Goal: Task Accomplishment & Management: Use online tool/utility

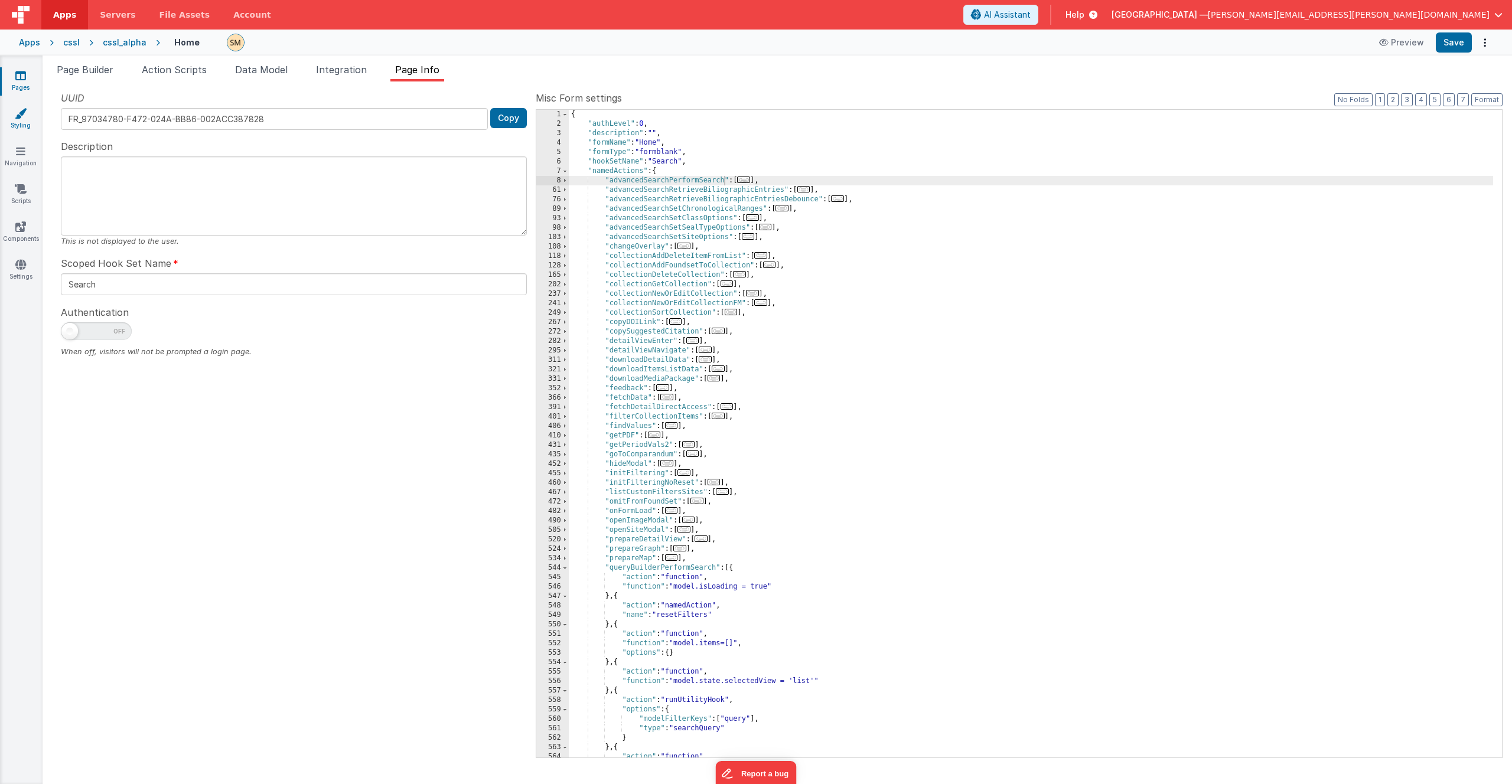
click at [23, 119] on link "Styling" at bounding box center [21, 119] width 43 height 24
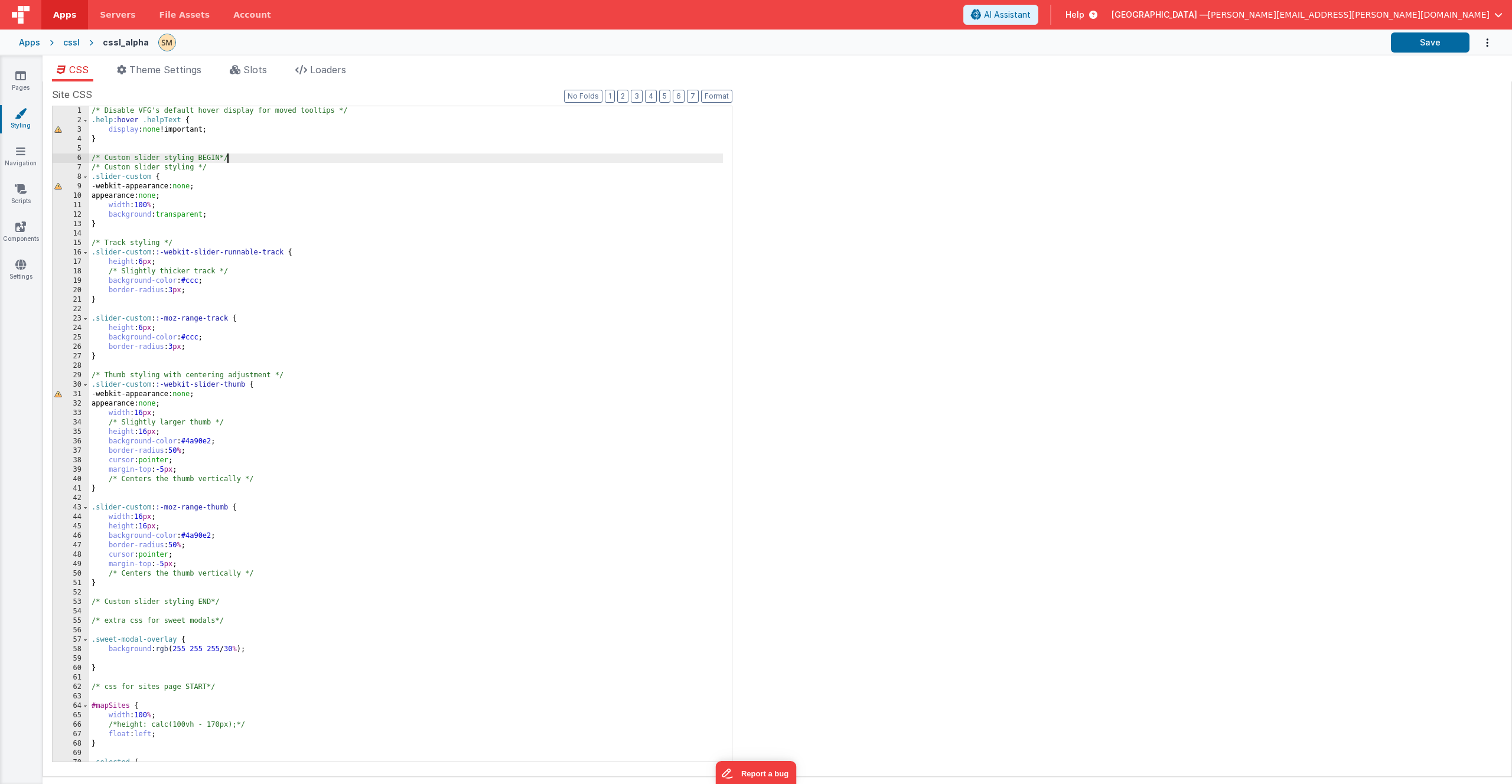
click at [379, 157] on div "/* Disable VFG's default hover display for moved tooltips */ .help :hover .help…" at bounding box center [406, 444] width 634 height 674
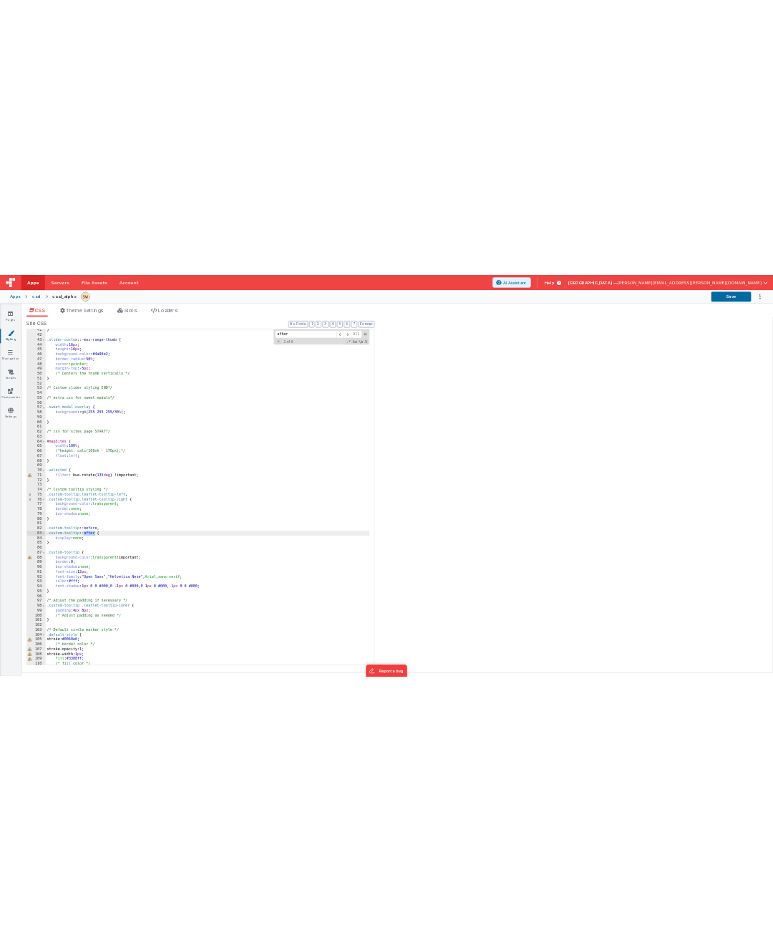
scroll to position [3728, 0]
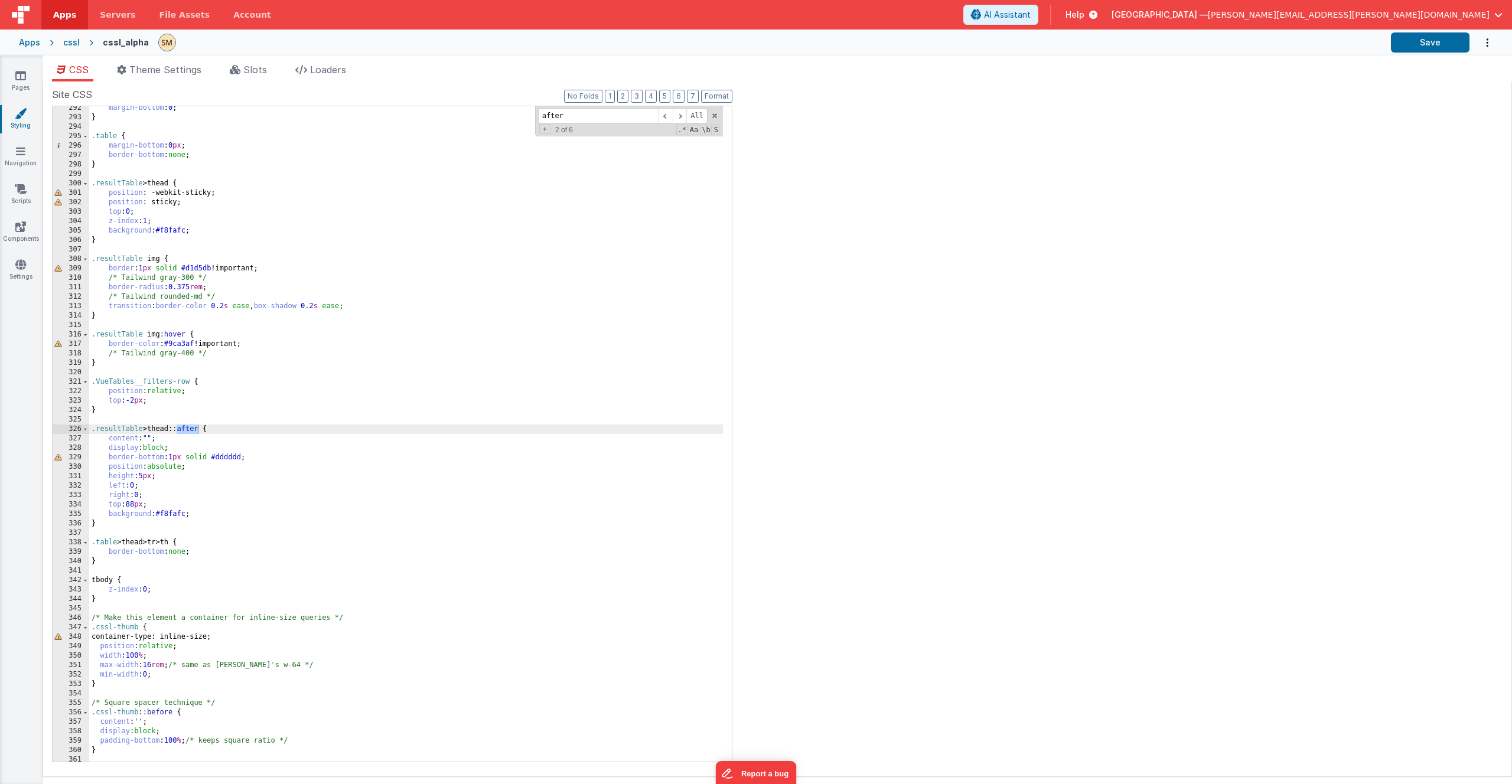
type input "after"
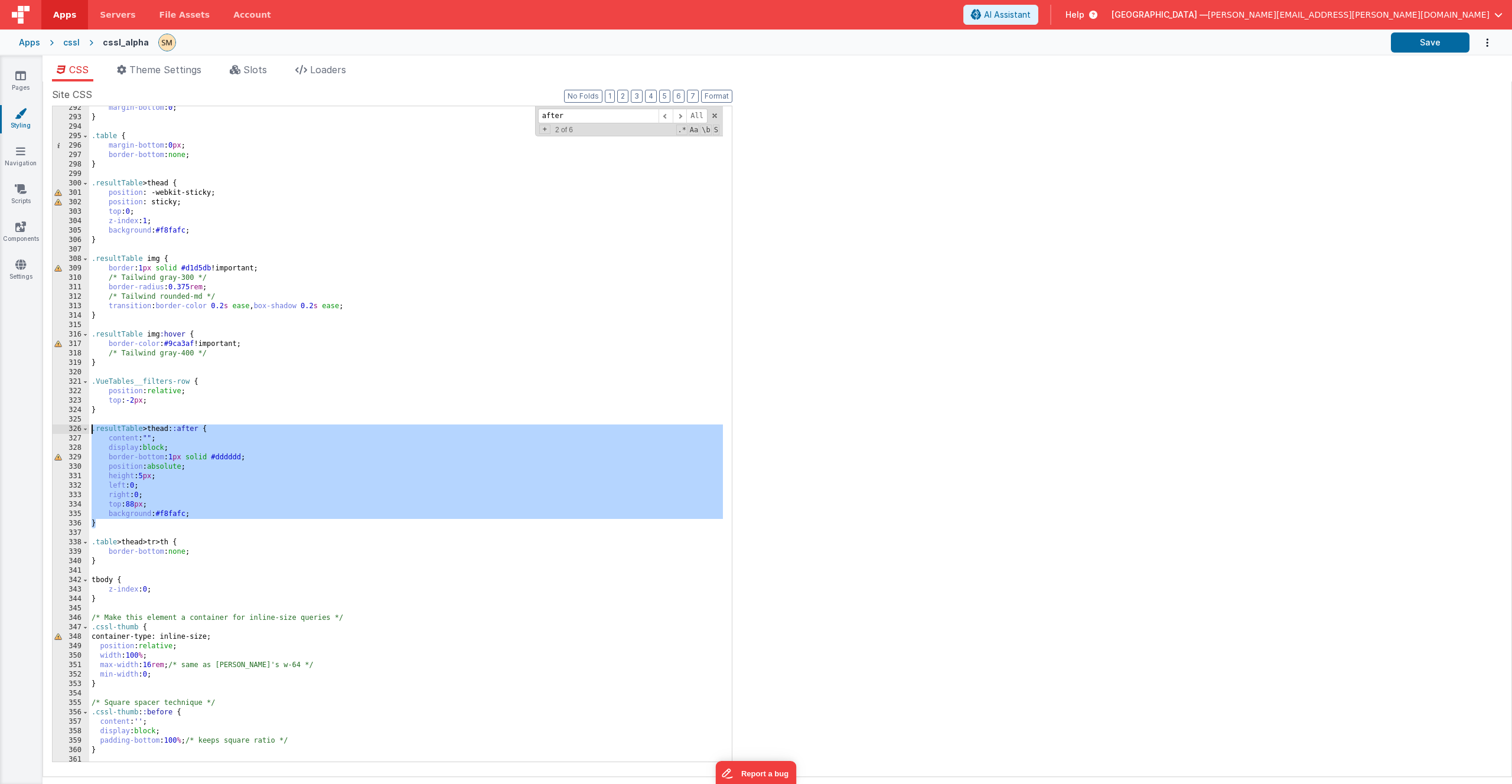
drag, startPoint x: 106, startPoint y: 525, endPoint x: 79, endPoint y: 433, distance: 95.9
click at [79, 433] on div "292 293 294 295 296 297 298 299 300 301 302 303 304 305 306 307 308 309 310 311…" at bounding box center [392, 434] width 681 height 656
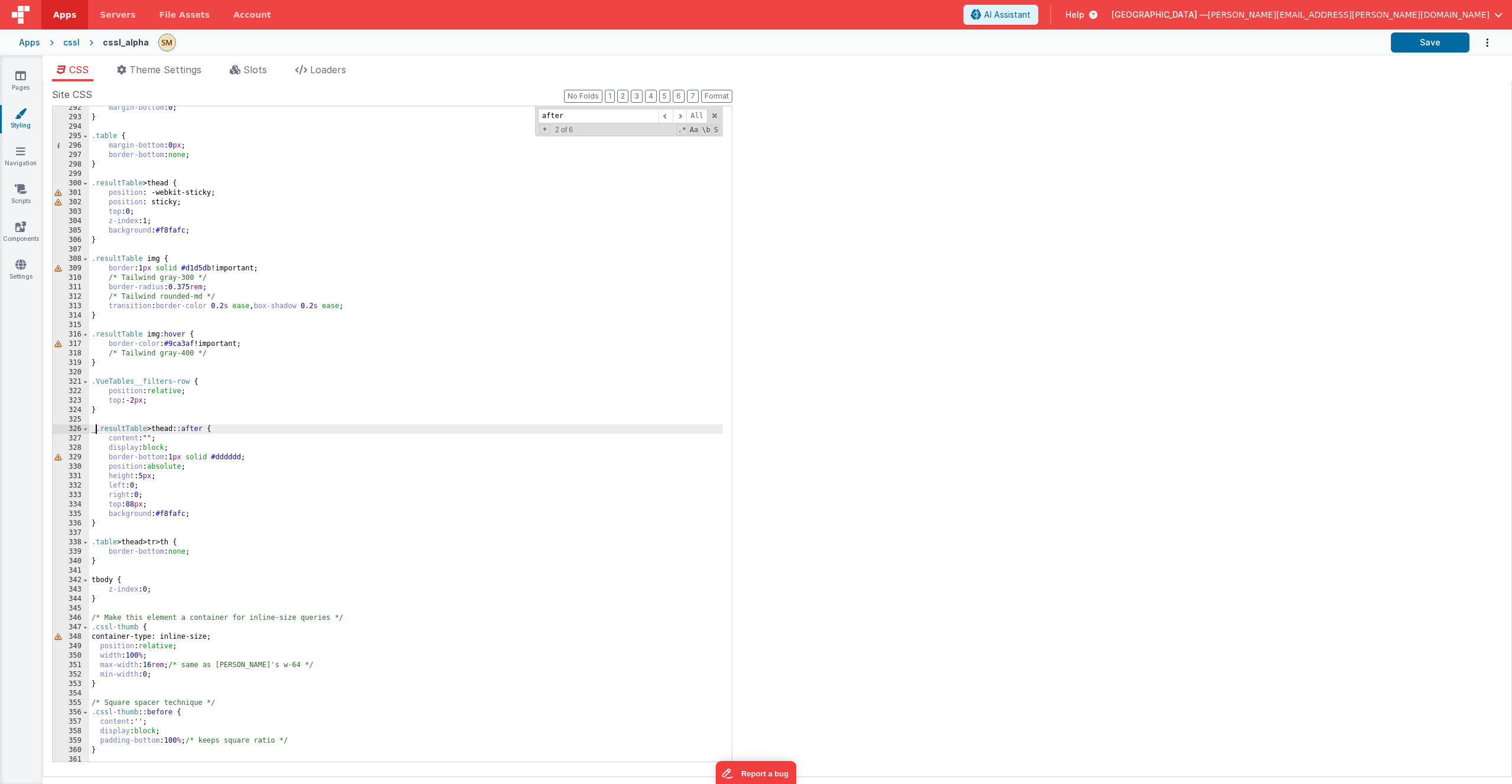
click at [811, 476] on div "Site CSS Format 7 6 5 4 3 2 1 No Folds 292 293 294 295 296 297 298 299 300 301 …" at bounding box center [777, 429] width 1451 height 683
click at [1434, 39] on button "Save" at bounding box center [1430, 42] width 78 height 20
click at [107, 401] on div "margin-bottom : 0 ; } .table { margin-bottom : 0 px ; border-bottom : none ; } …" at bounding box center [406, 440] width 634 height 674
click at [927, 470] on div "Site CSS Format 7 6 5 4 3 2 1 No Folds 292 293 294 295 296 297 298 299 300 301 …" at bounding box center [777, 429] width 1451 height 683
click at [1436, 43] on button "Save" at bounding box center [1430, 42] width 78 height 20
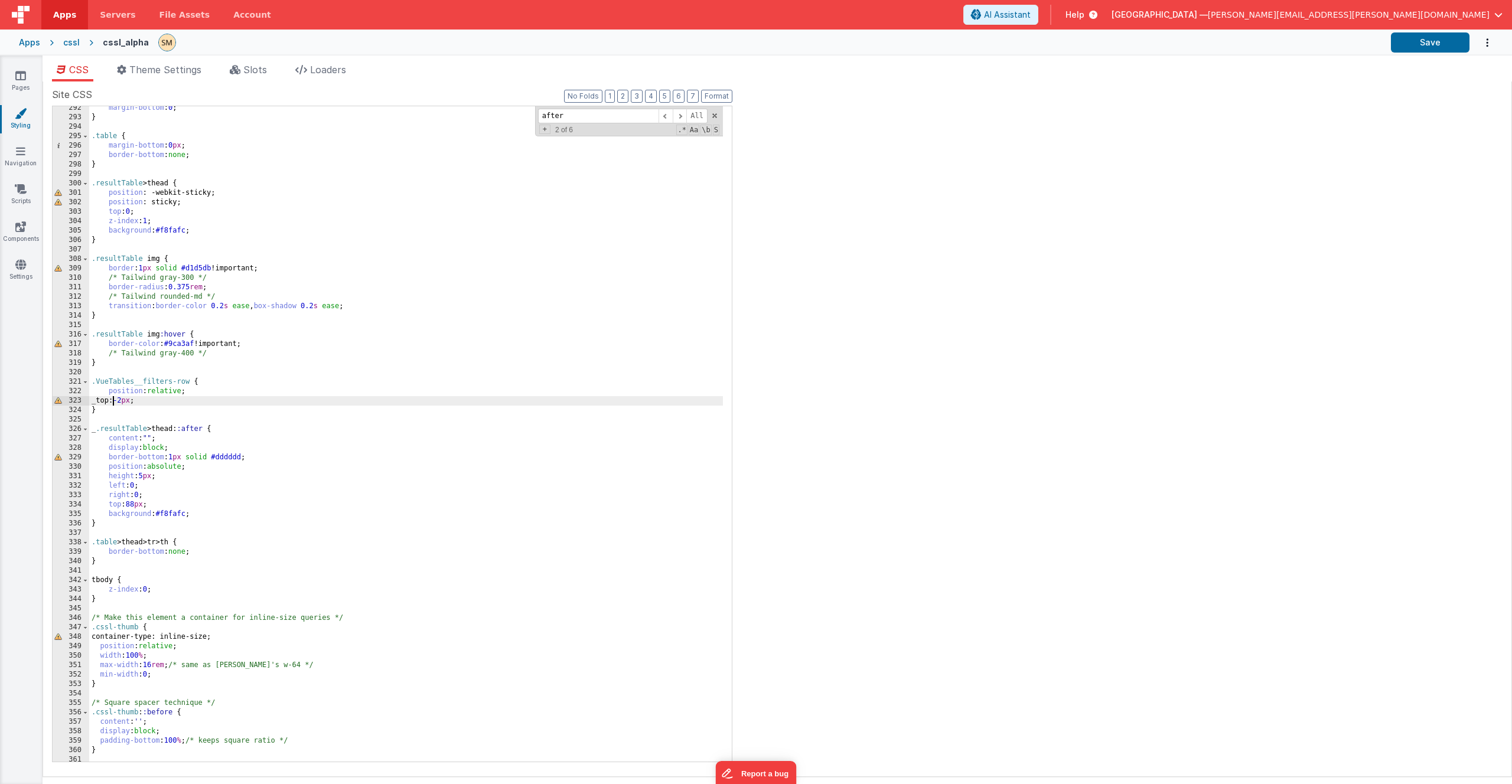
click at [112, 401] on div "margin-bottom : 0 ; } .table { margin-bottom : 0 px ; border-bottom : none ; } …" at bounding box center [406, 440] width 634 height 674
click at [1439, 41] on button "Save" at bounding box center [1430, 42] width 78 height 20
drag, startPoint x: 96, startPoint y: 430, endPoint x: 83, endPoint y: 430, distance: 13.0
click at [83, 430] on div "292 293 294 295 296 297 298 299 300 301 302 303 304 305 306 307 308 309 310 311…" at bounding box center [392, 434] width 681 height 656
click at [1432, 45] on button "Save" at bounding box center [1430, 42] width 78 height 20
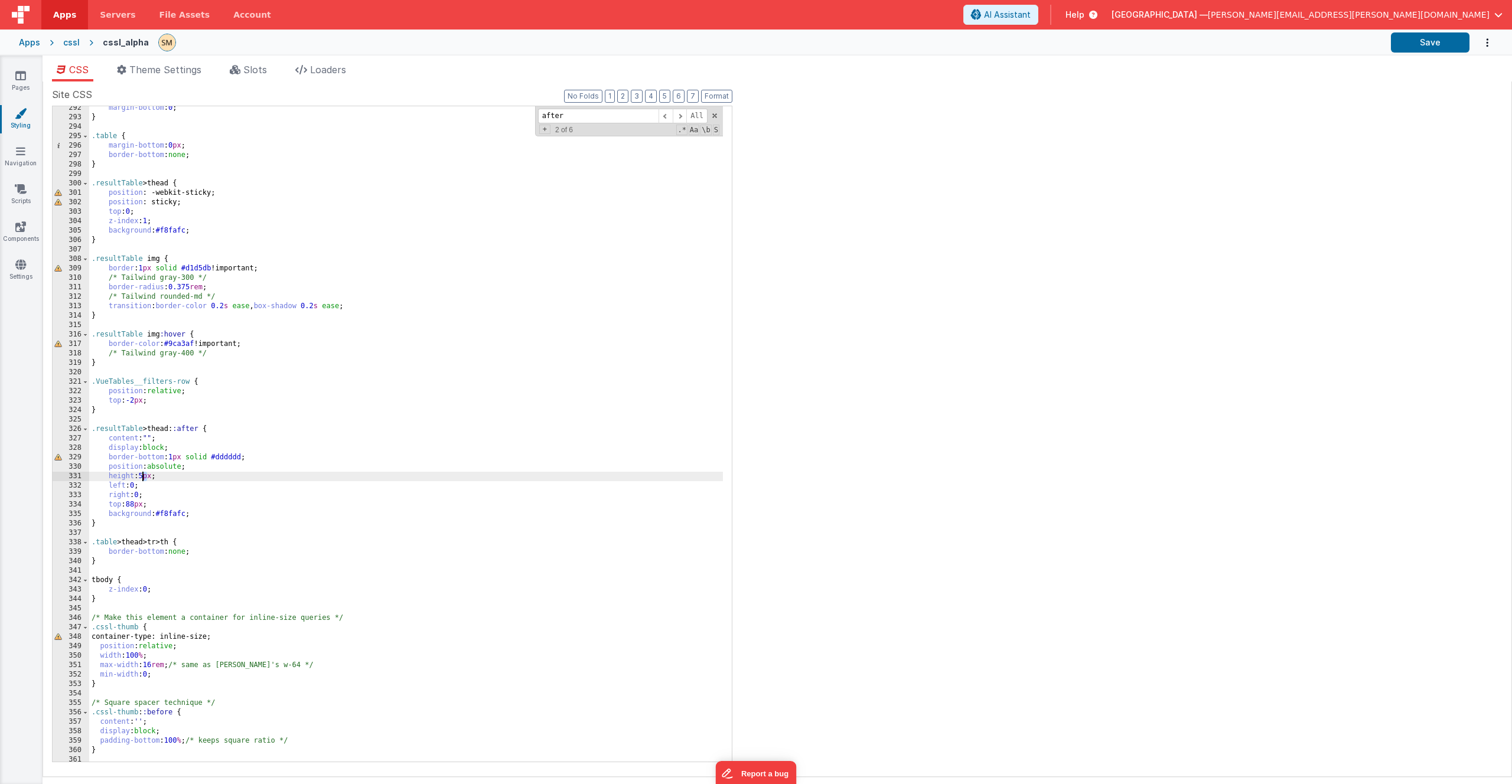
click at [143, 479] on div "margin-bottom : 0 ; } .table { margin-bottom : 0 px ; border-bottom : none ; } …" at bounding box center [406, 440] width 634 height 674
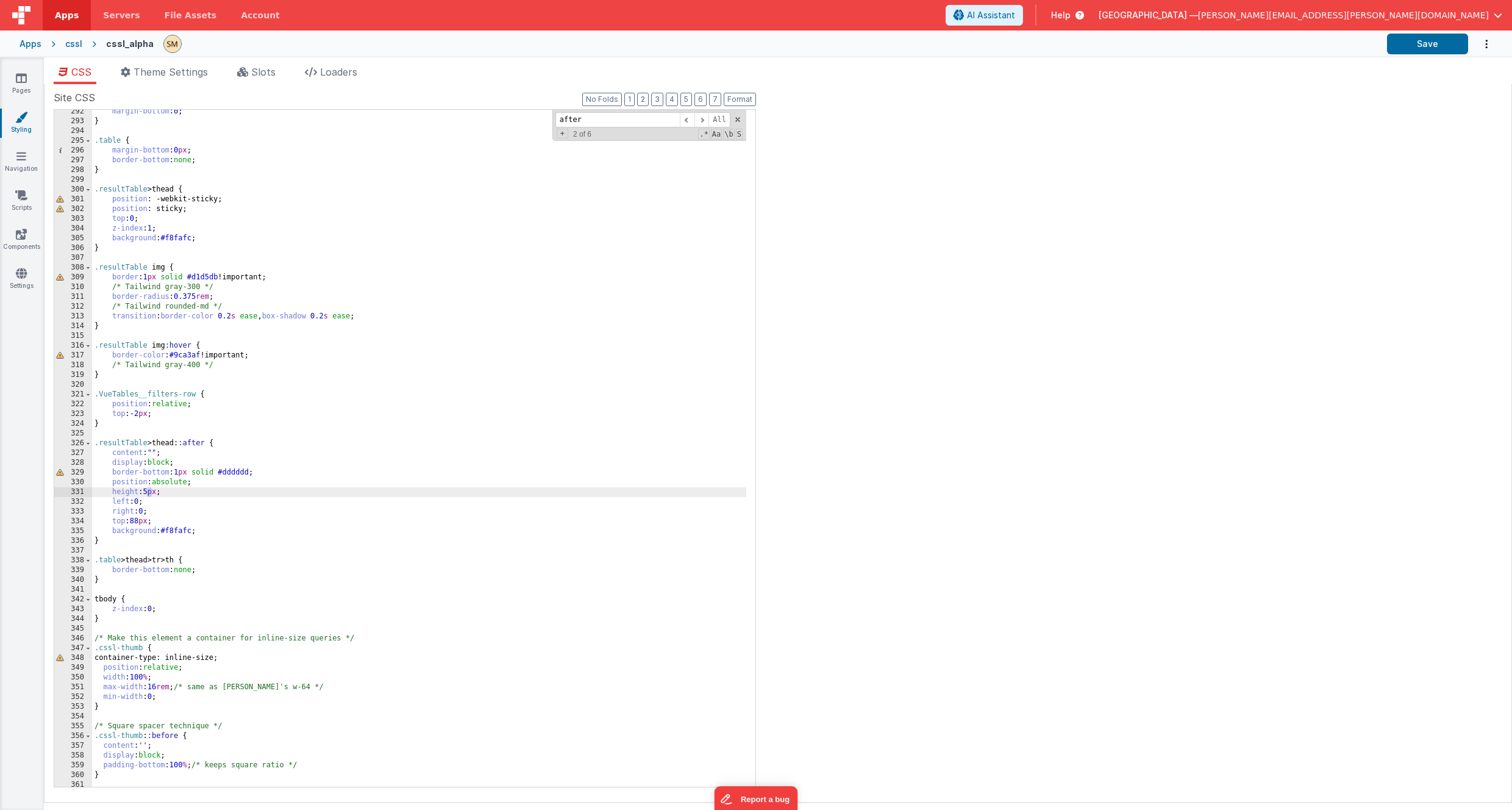
click at [149, 494] on div "margin-bottom : 0 ; } .table { margin-bottom : 0 px ; border-bottom : none ; } …" at bounding box center [419, 455] width 654 height 697
click at [928, 430] on div "Site CSS Format 7 6 5 4 3 2 1 No Folds 292 293 294 295 296 297 298 299 300 301 …" at bounding box center [778, 443] width 1449 height 706
drag, startPoint x: 181, startPoint y: 444, endPoint x: 203, endPoint y: 445, distance: 22.0
click at [203, 445] on div "margin-bottom : 0 ; } .table { margin-bottom : 0 px ; border-bottom : none ; } …" at bounding box center [419, 455] width 654 height 697
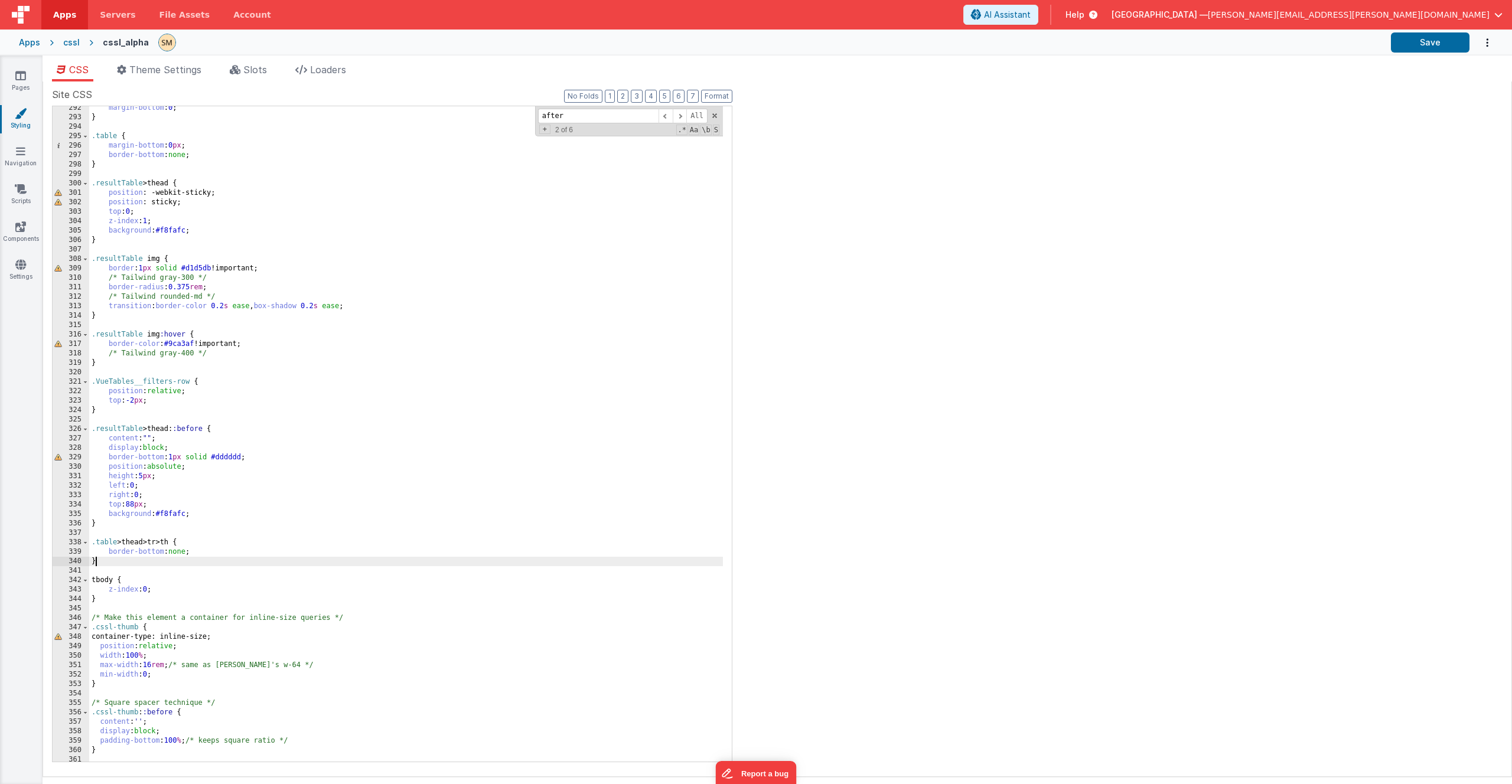
click at [103, 562] on div "margin-bottom : 0 ; } .table { margin-bottom : 0 px ; border-bottom : none ; } …" at bounding box center [406, 440] width 634 height 674
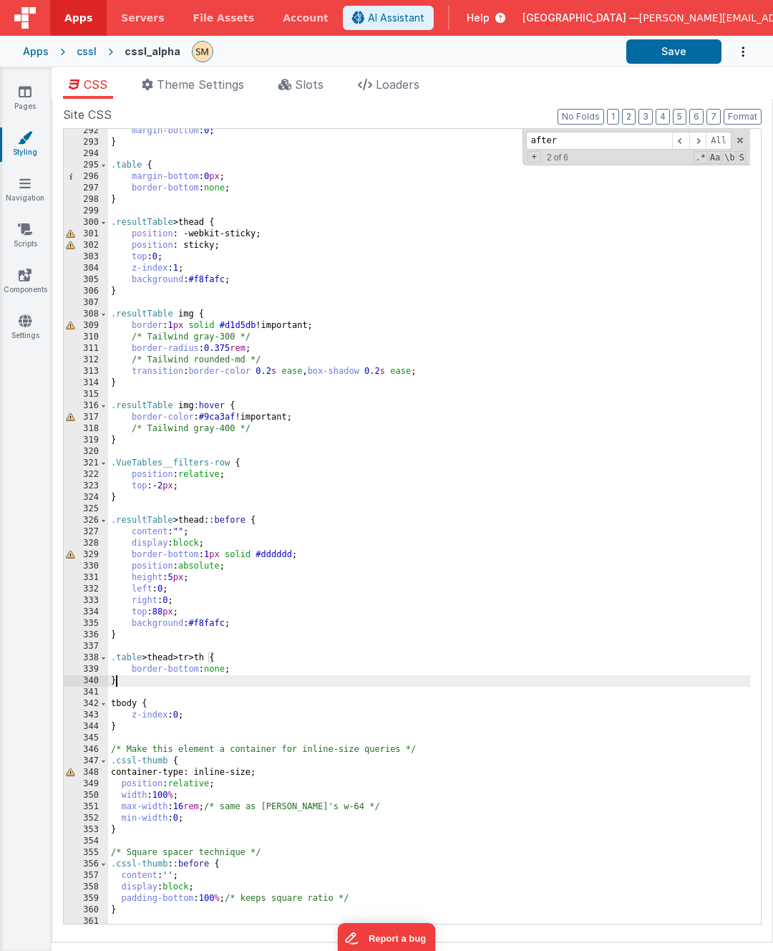
scroll to position [3808, 0]
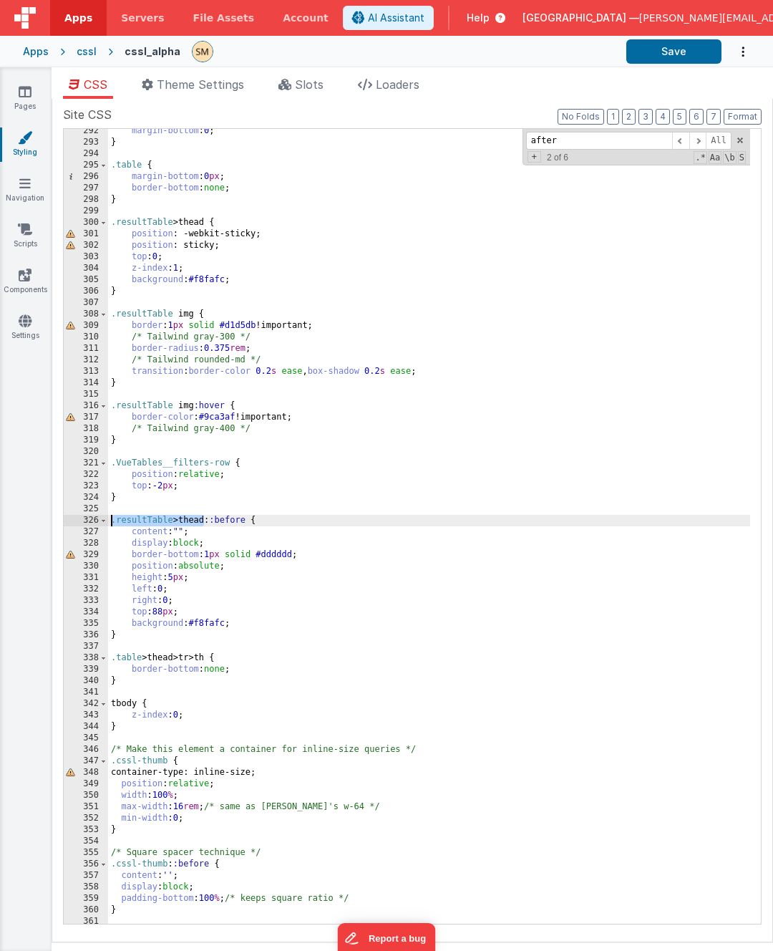
drag, startPoint x: 205, startPoint y: 522, endPoint x: 74, endPoint y: 524, distance: 130.4
click at [74, 524] on div "292 293 294 295 296 297 298 299 300 301 302 303 304 305 306 307 308 309 310 311…" at bounding box center [412, 526] width 699 height 796
